Goal: Task Accomplishment & Management: Manage account settings

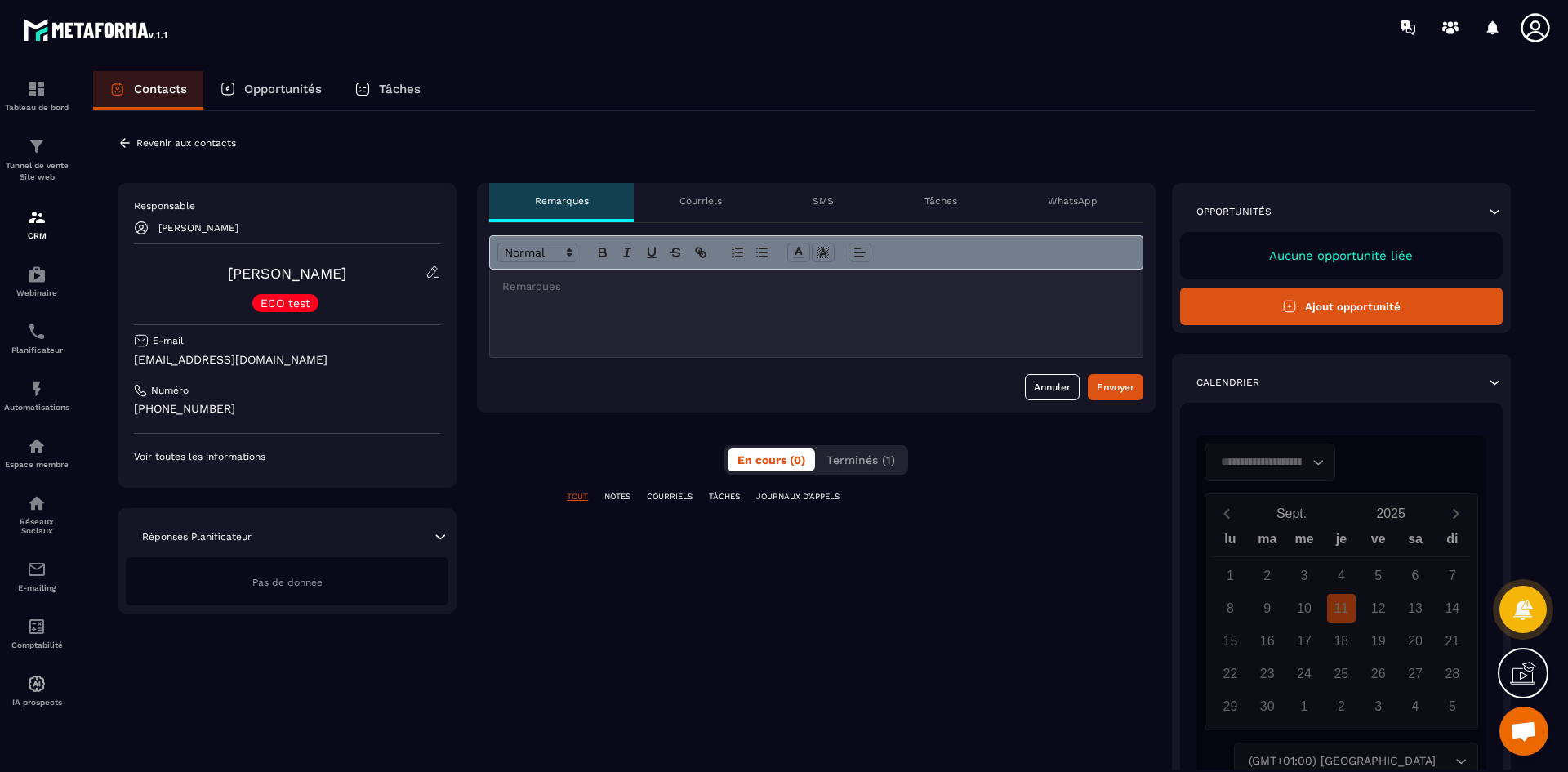
click at [1372, 312] on button "Ajout opportunité" at bounding box center [1341, 306] width 323 height 38
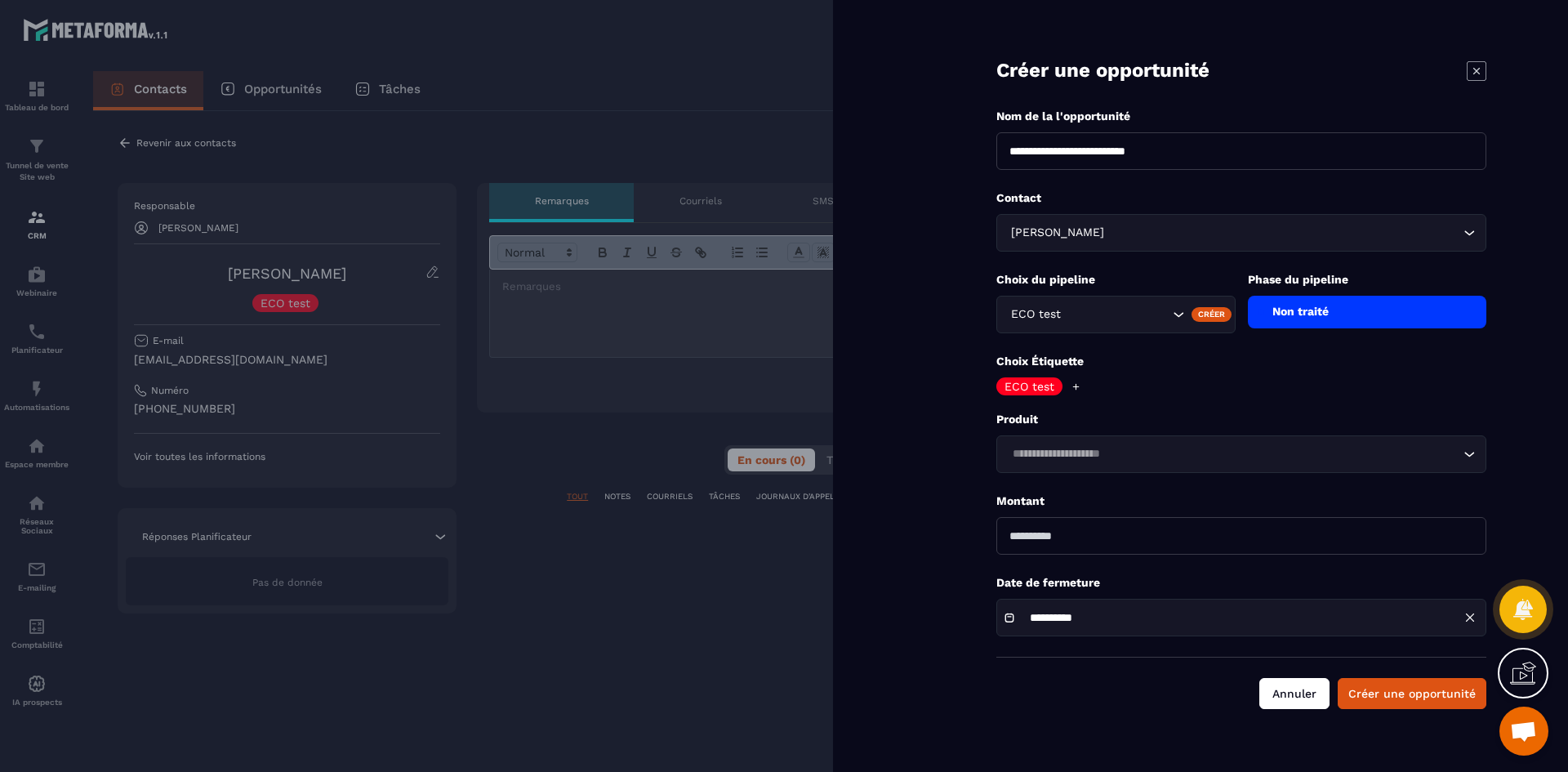
click at [1275, 698] on button "Annuler" at bounding box center [1294, 694] width 70 height 31
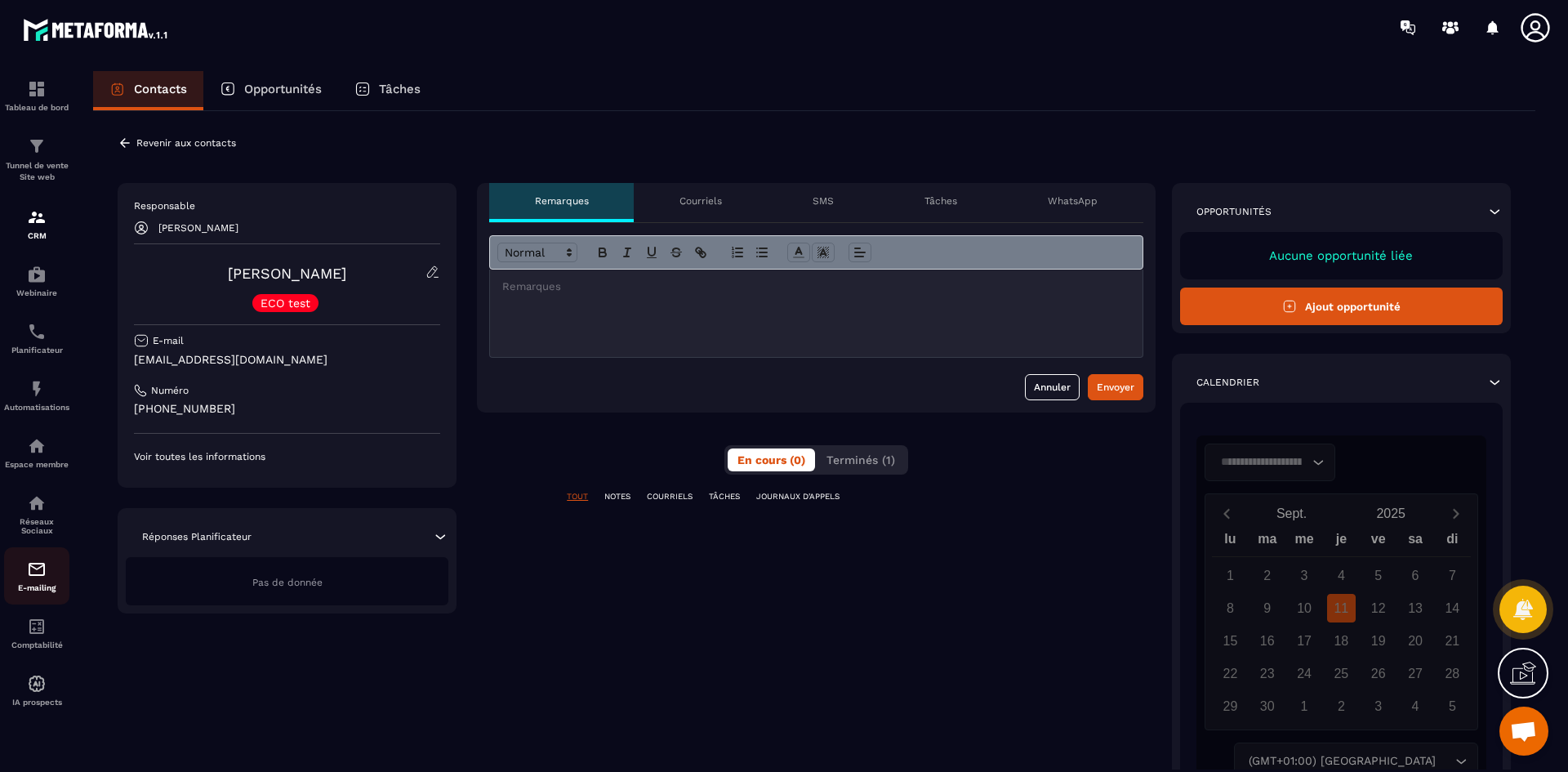
click at [32, 591] on p "E-mailing" at bounding box center [37, 587] width 66 height 9
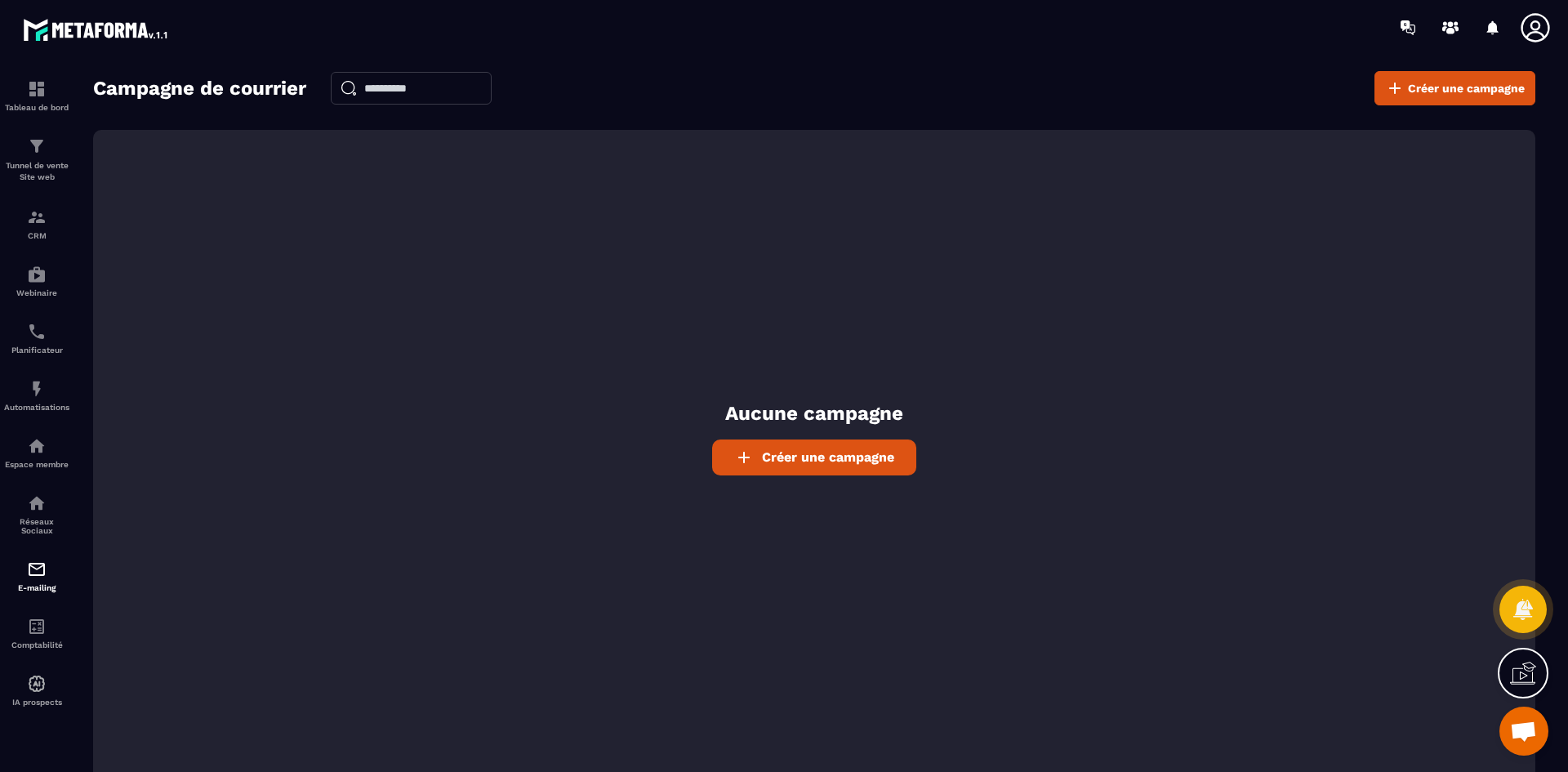
click at [850, 474] on link "Créer une campagne" at bounding box center [814, 457] width 204 height 36
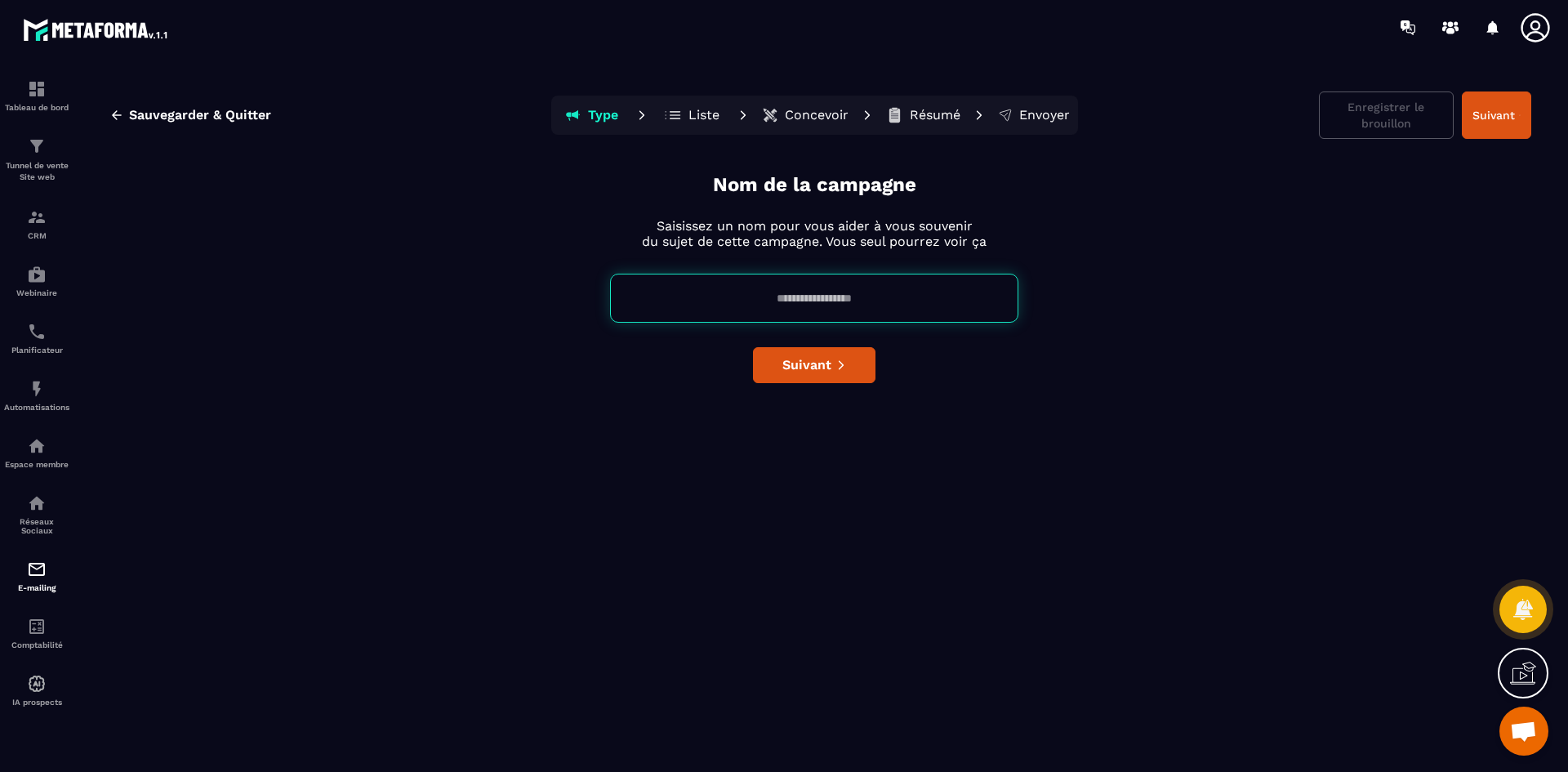
click at [815, 294] on input at bounding box center [813, 298] width 408 height 49
type input "********"
click at [823, 360] on span "Suivant" at bounding box center [806, 365] width 49 height 16
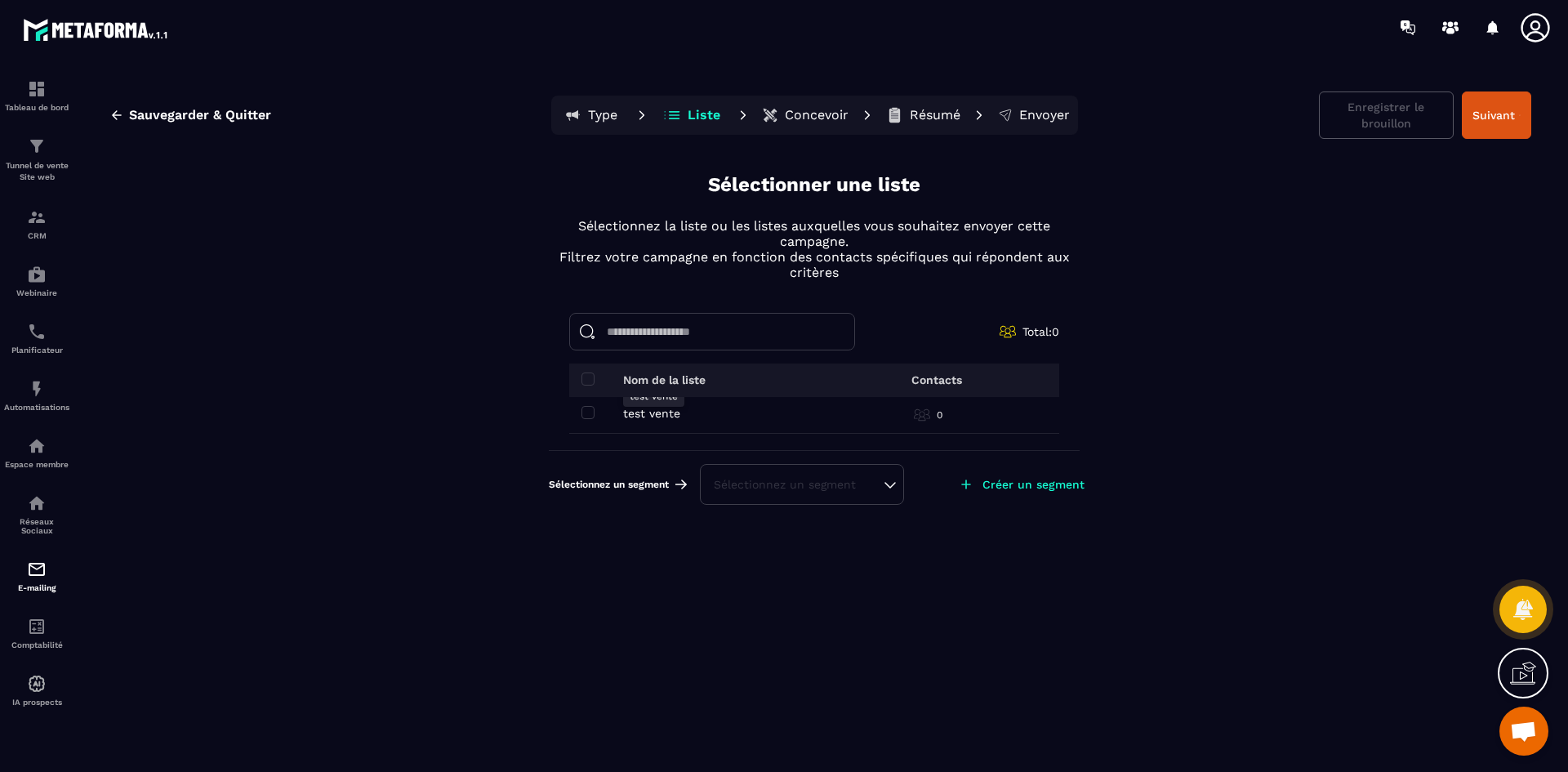
click at [655, 416] on p "test vente" at bounding box center [651, 412] width 57 height 13
click at [591, 417] on span at bounding box center [587, 412] width 13 height 13
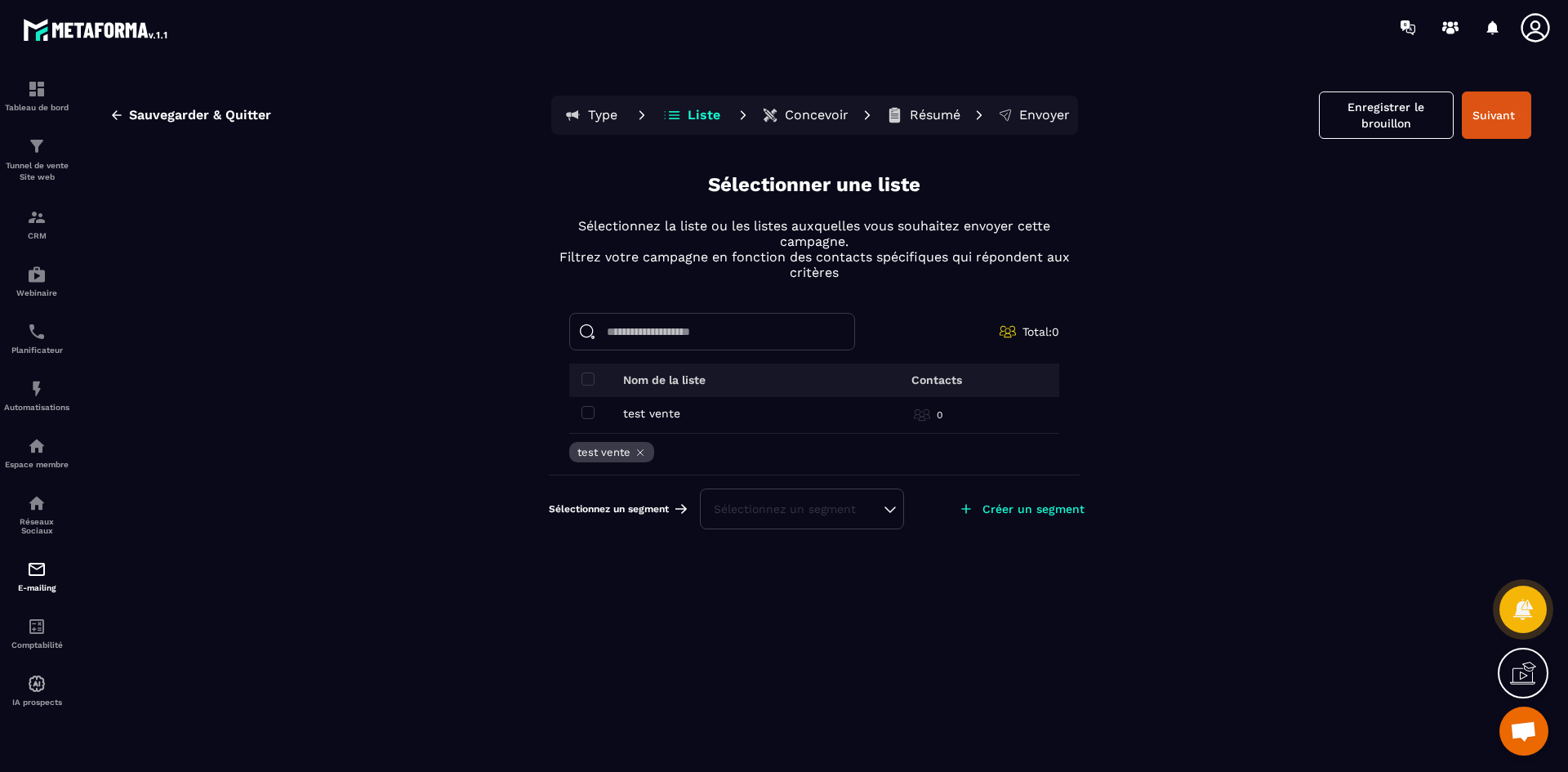
click at [762, 504] on div "Sélectionnez un segment" at bounding box center [801, 508] width 176 height 16
click at [768, 463] on li "ECO test" at bounding box center [801, 468] width 201 height 33
click at [43, 228] on div "CRM" at bounding box center [37, 223] width 66 height 33
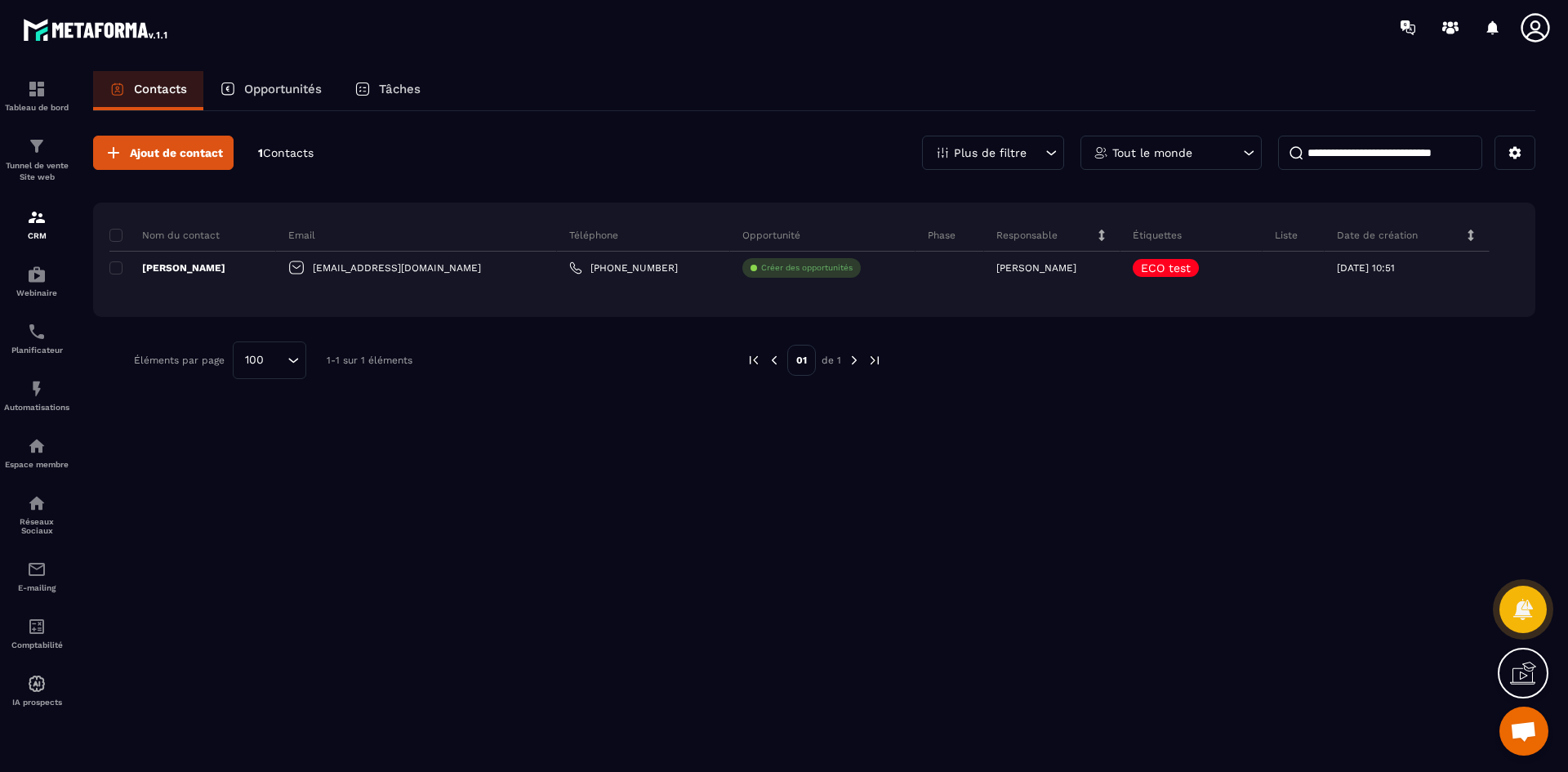
click at [1470, 234] on icon at bounding box center [1471, 235] width 6 height 11
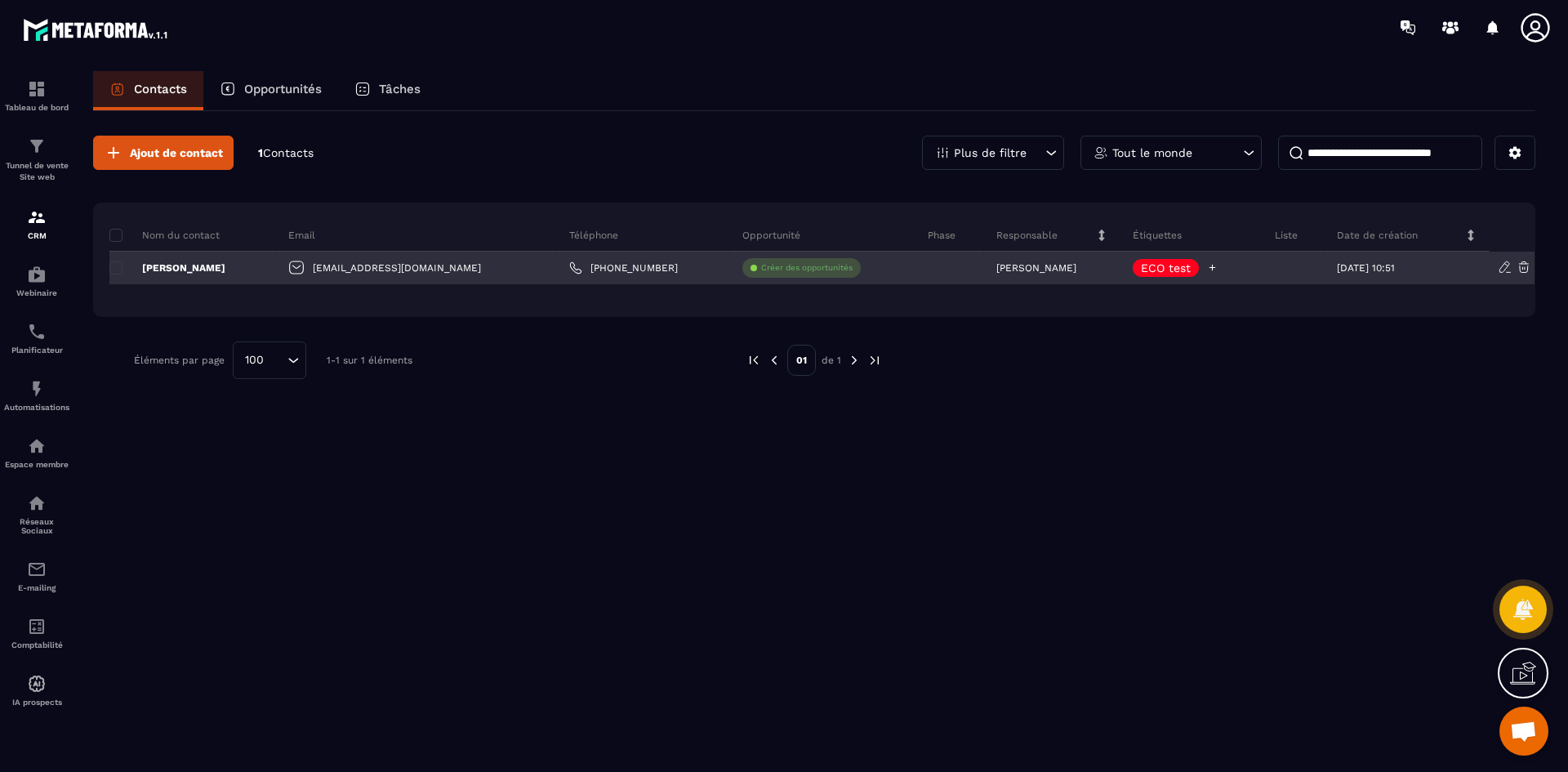
click at [1208, 268] on icon at bounding box center [1212, 268] width 7 height 7
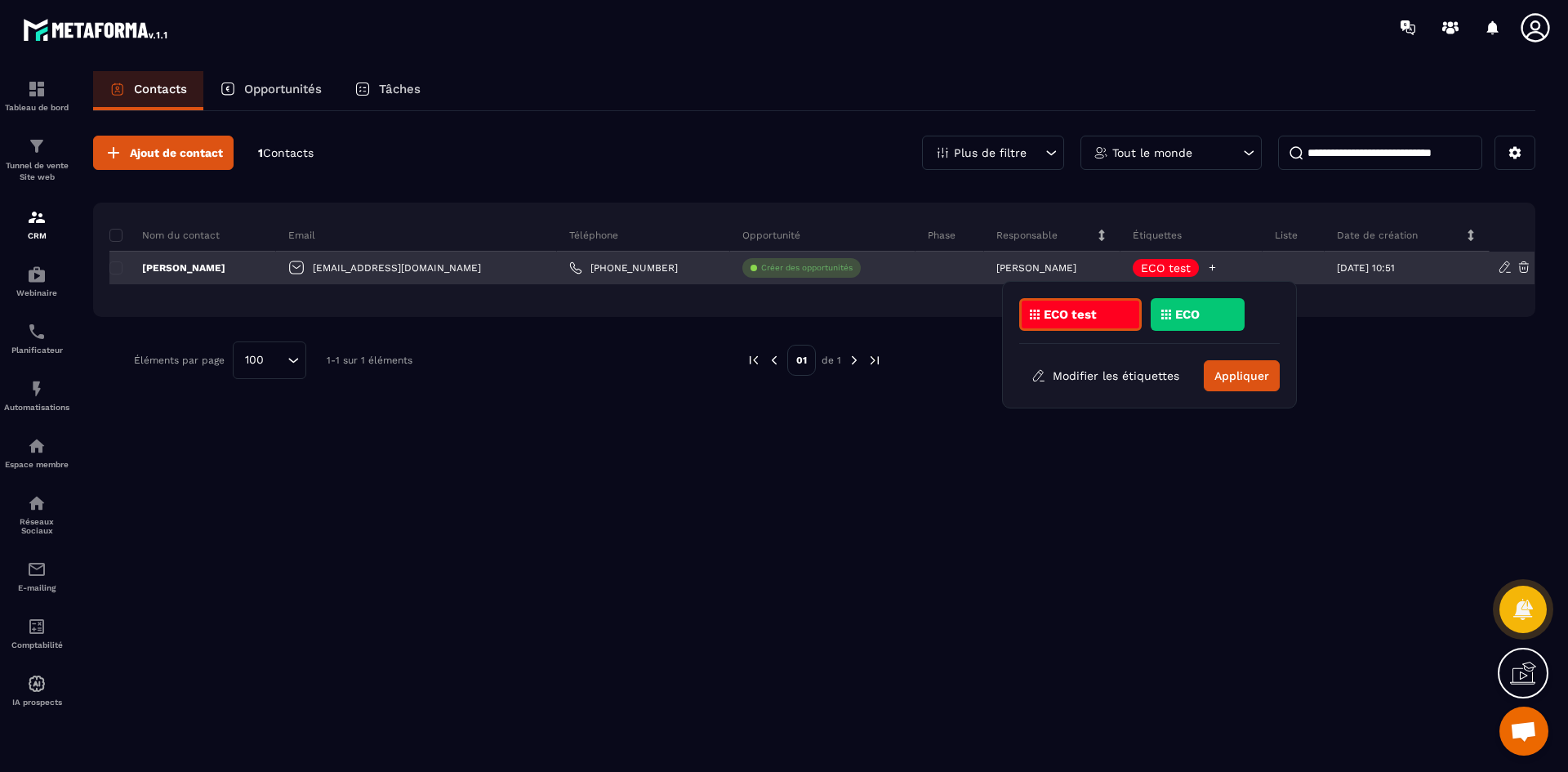
click at [1206, 268] on div "ECO test" at bounding box center [1191, 268] width 142 height 33
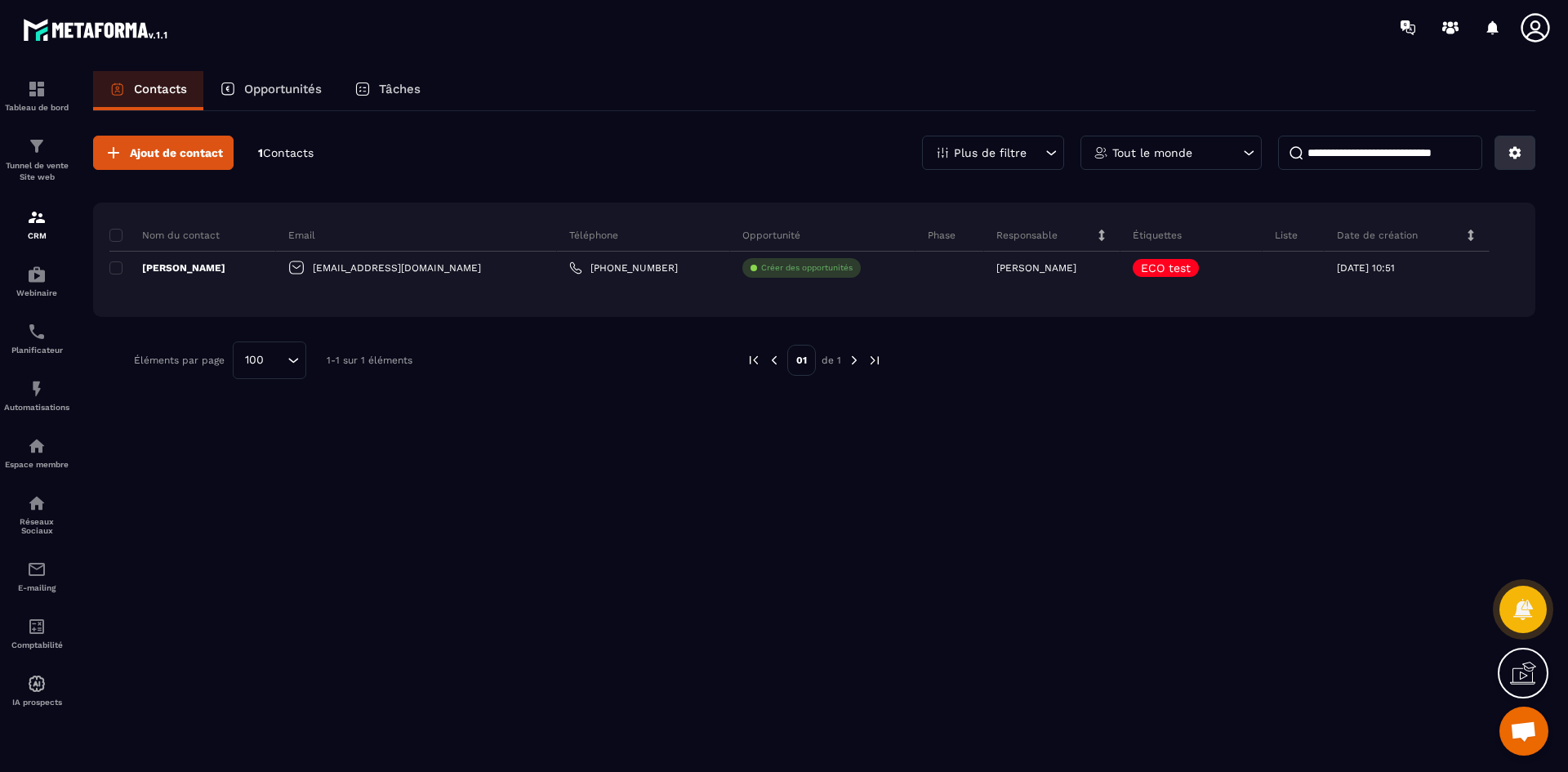
click at [1509, 154] on icon at bounding box center [1515, 153] width 12 height 12
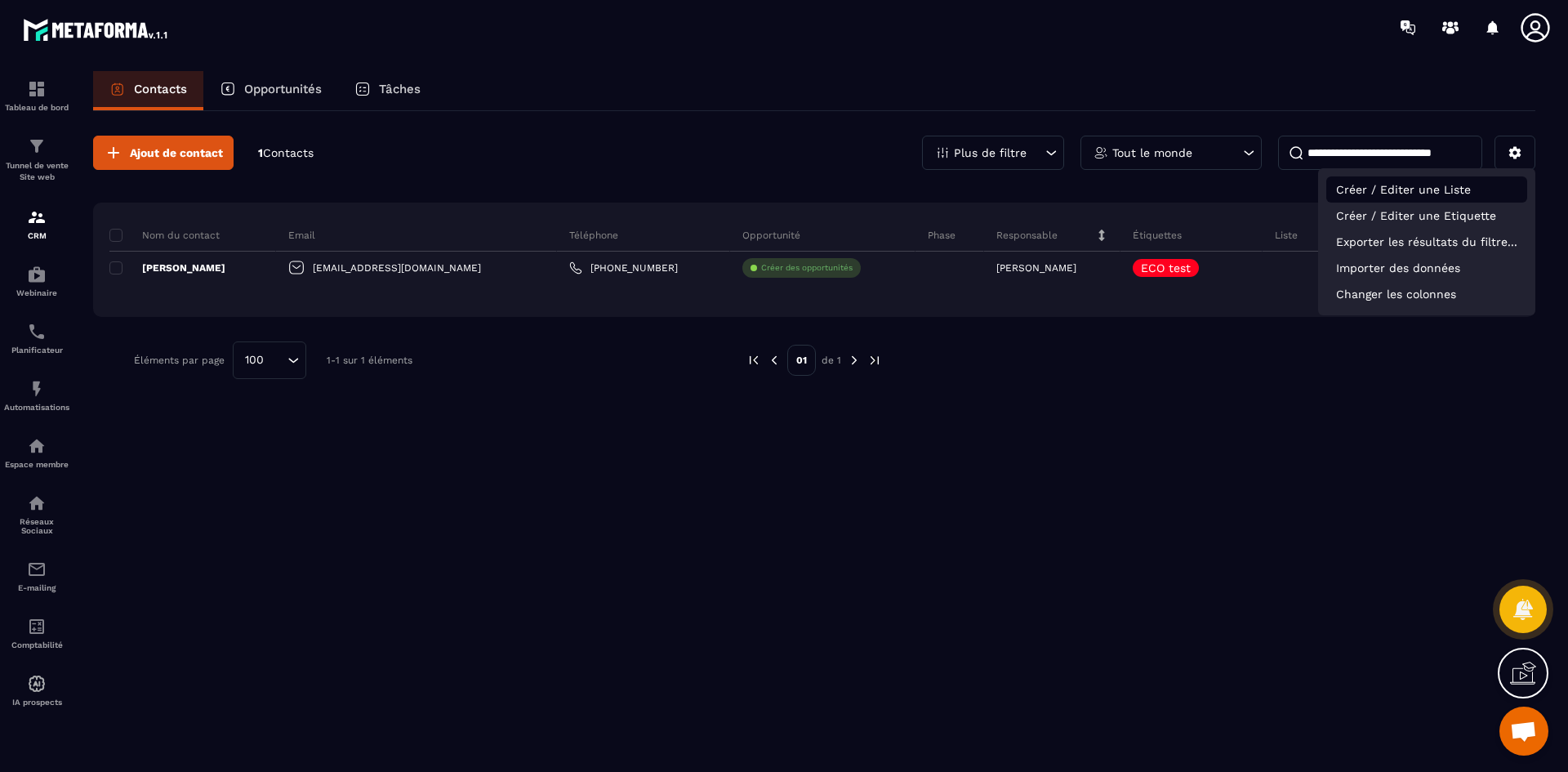
click at [1458, 191] on p "Créer / Editer une Liste" at bounding box center [1426, 189] width 201 height 26
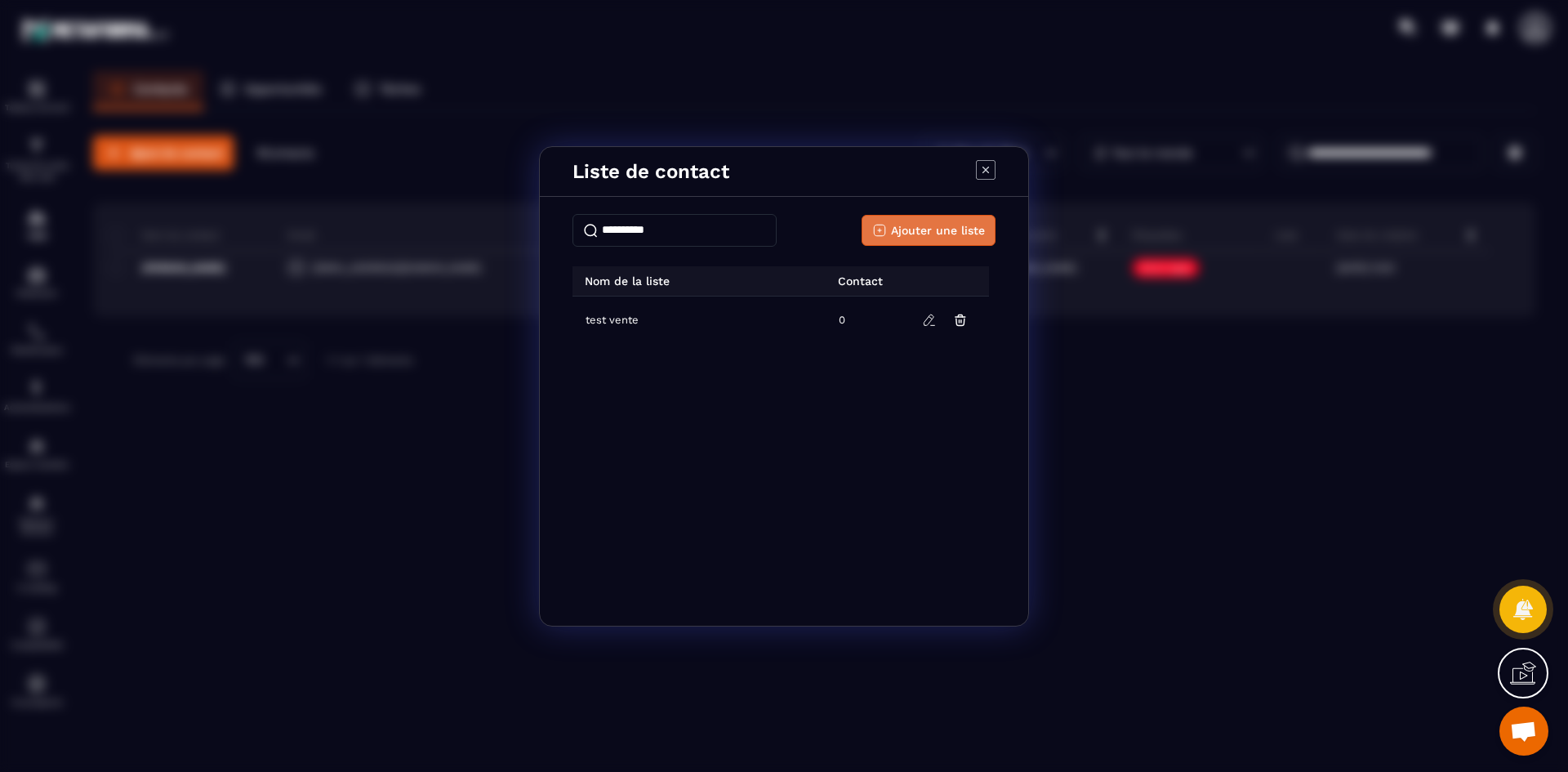
click at [932, 223] on span "Ajouter une liste" at bounding box center [938, 230] width 94 height 16
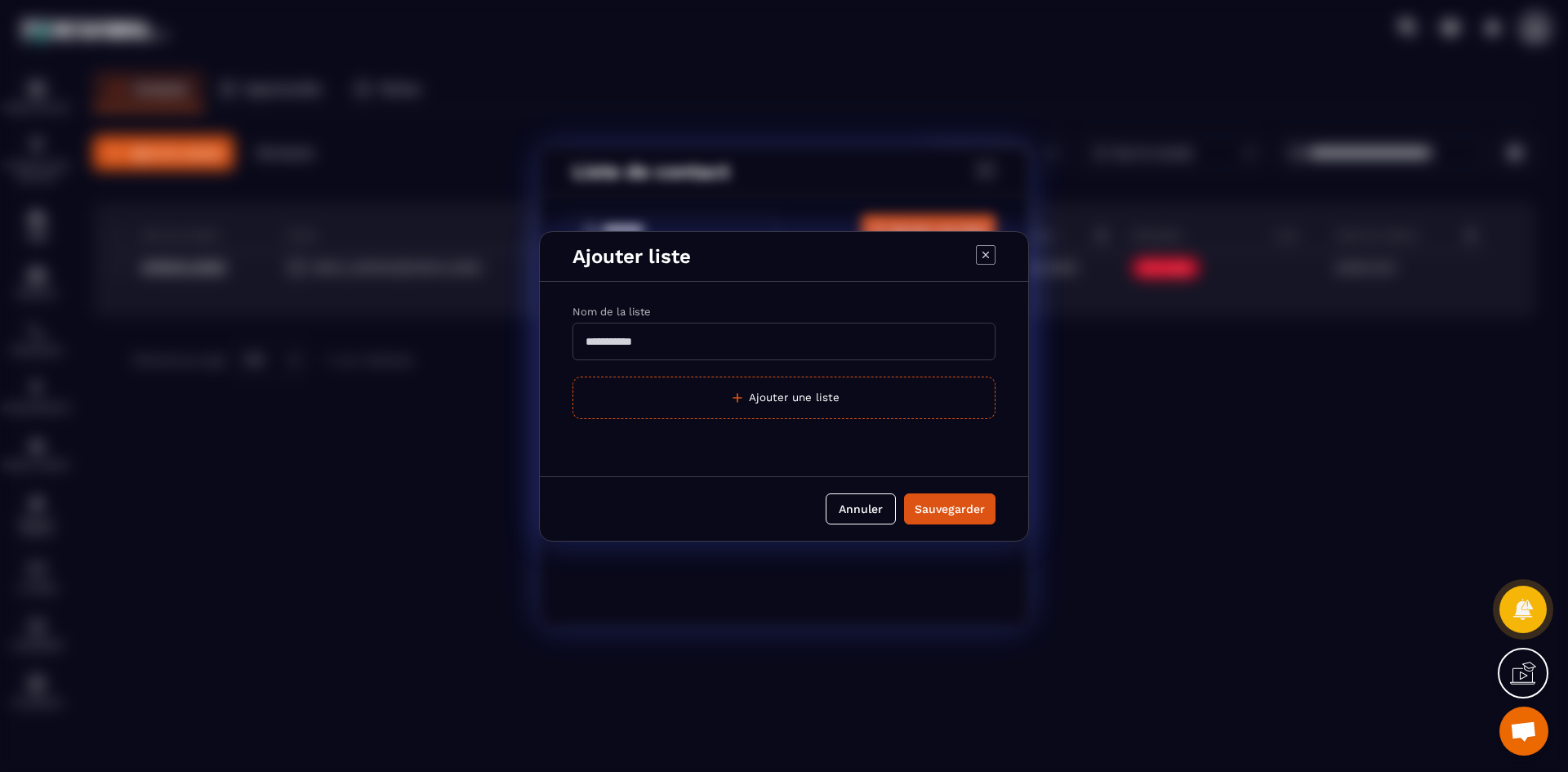
click at [627, 345] on input "Modal window" at bounding box center [784, 342] width 423 height 38
type input "********"
click at [969, 518] on button "Sauvegarder" at bounding box center [950, 509] width 91 height 31
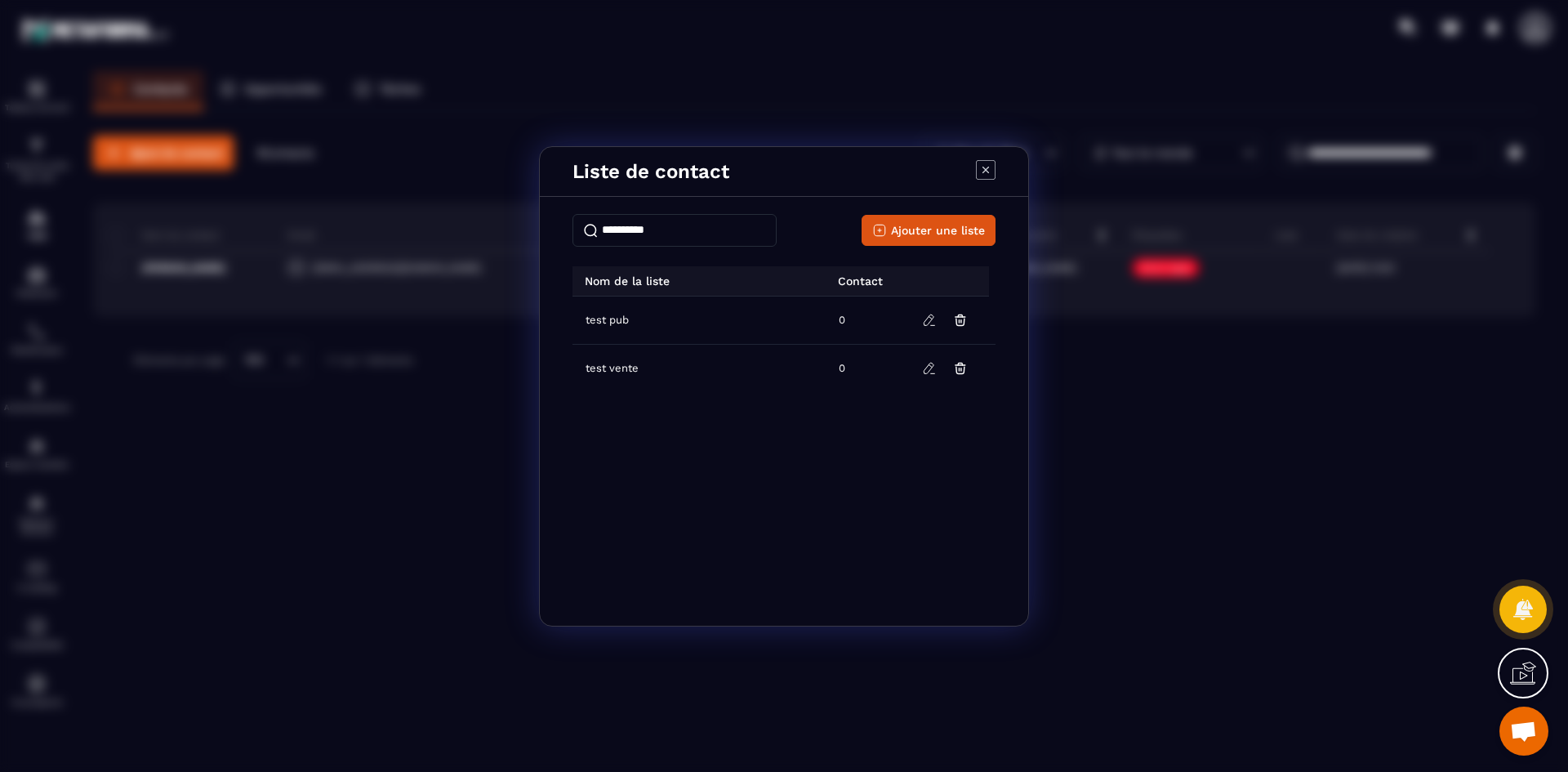
click at [981, 166] on icon "Modal window" at bounding box center [985, 170] width 20 height 20
